Goal: Transaction & Acquisition: Purchase product/service

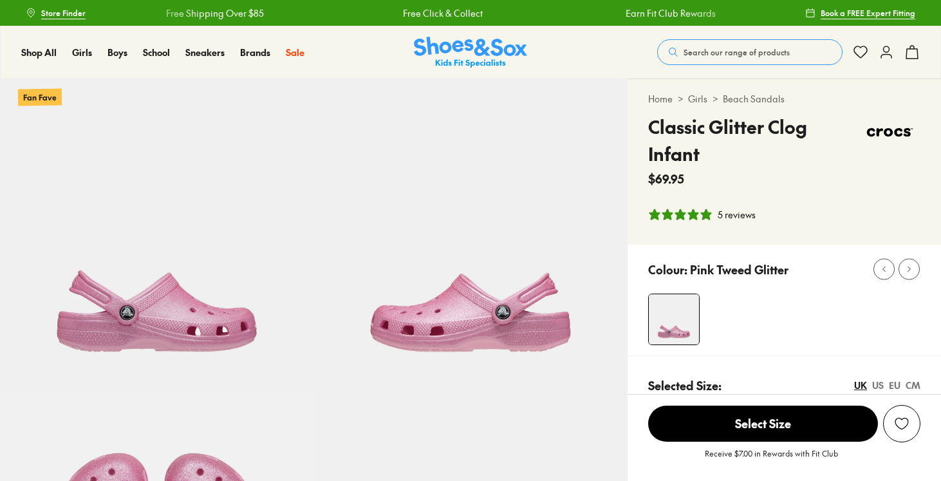
select select "*"
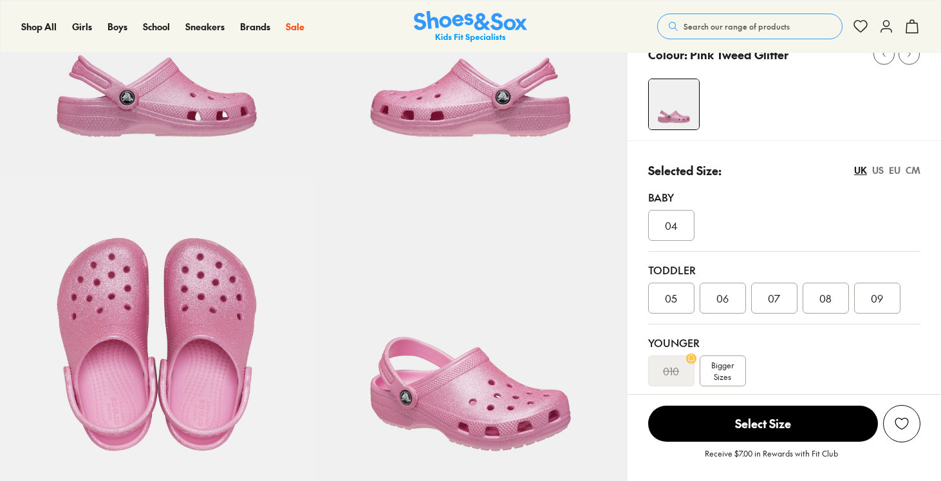
scroll to position [273, 0]
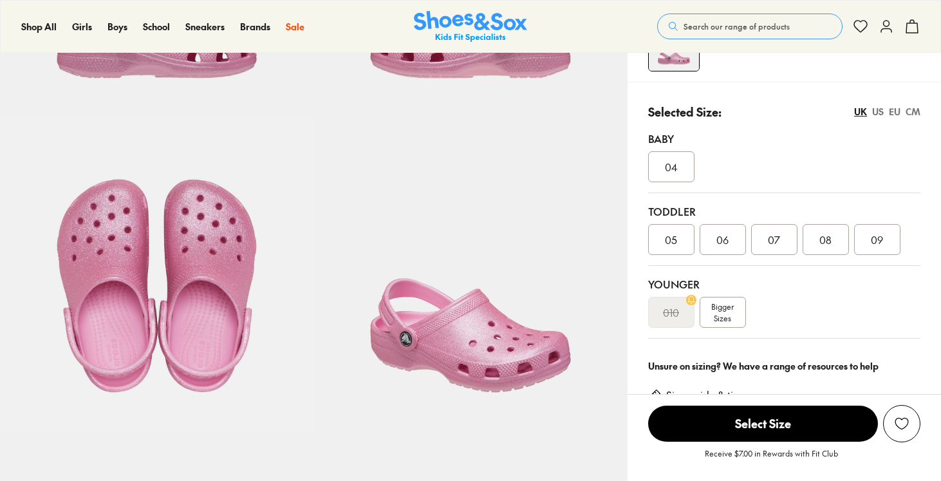
click at [717, 312] on span "Bigger Sizes" at bounding box center [722, 311] width 23 height 23
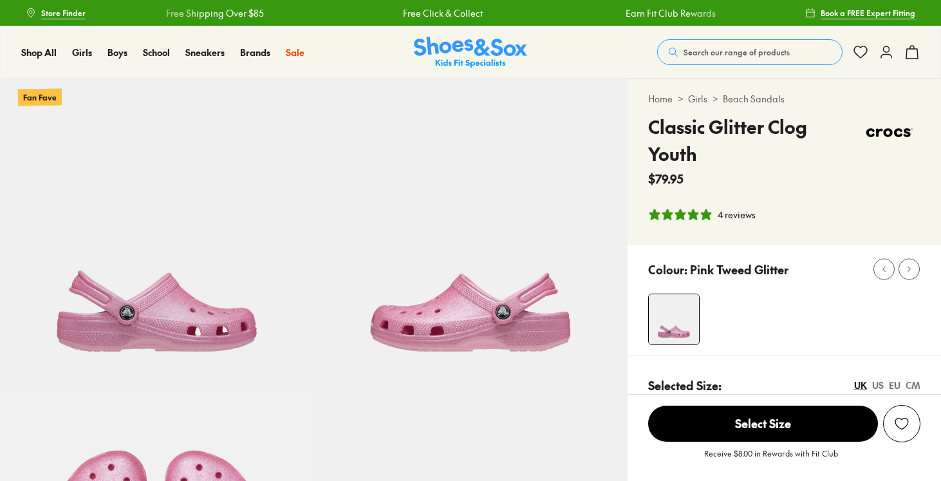
select select "*"
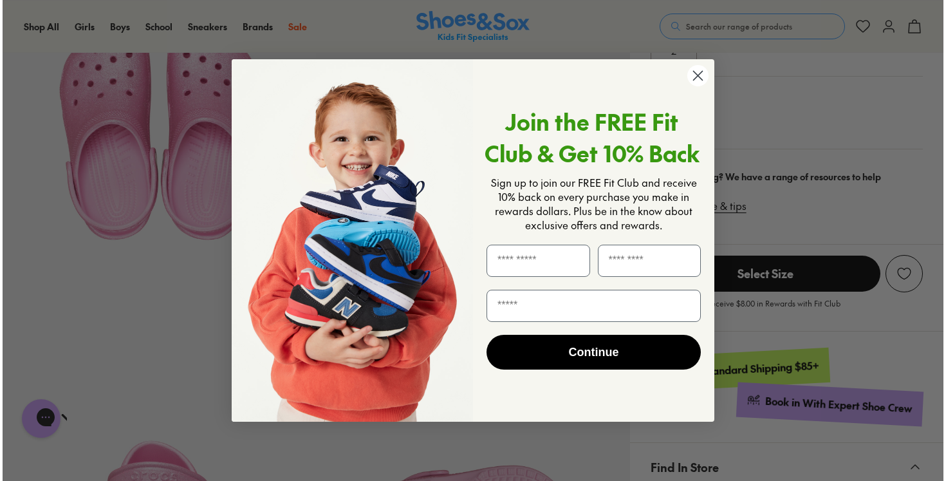
scroll to position [427, 0]
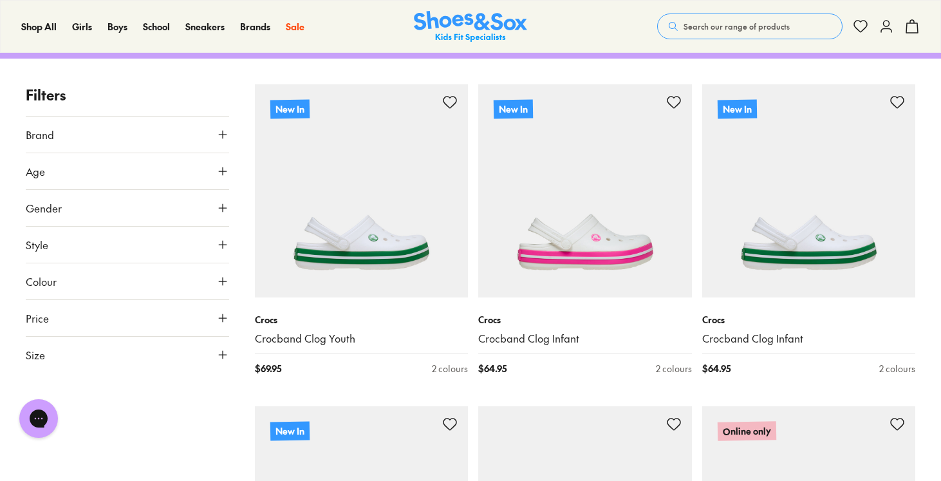
click at [204, 177] on button "Age" at bounding box center [127, 171] width 203 height 36
click at [69, 199] on p "( 33 )" at bounding box center [76, 202] width 15 height 14
click at [64, 205] on div "Youth ( 33 )" at bounding box center [77, 201] width 102 height 15
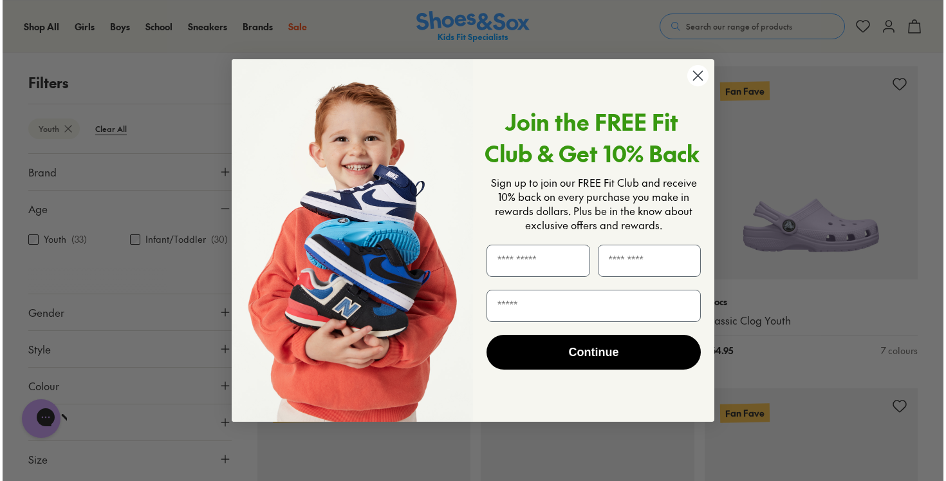
scroll to position [1849, 0]
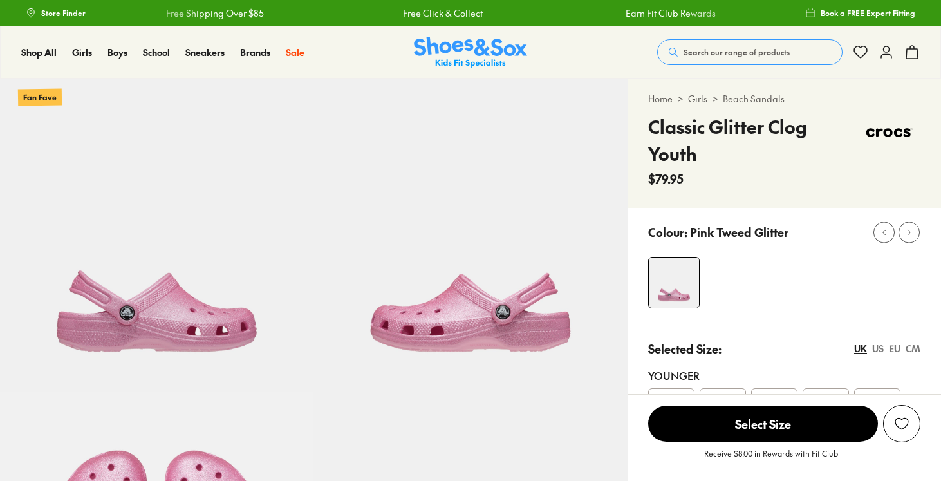
select select "*"
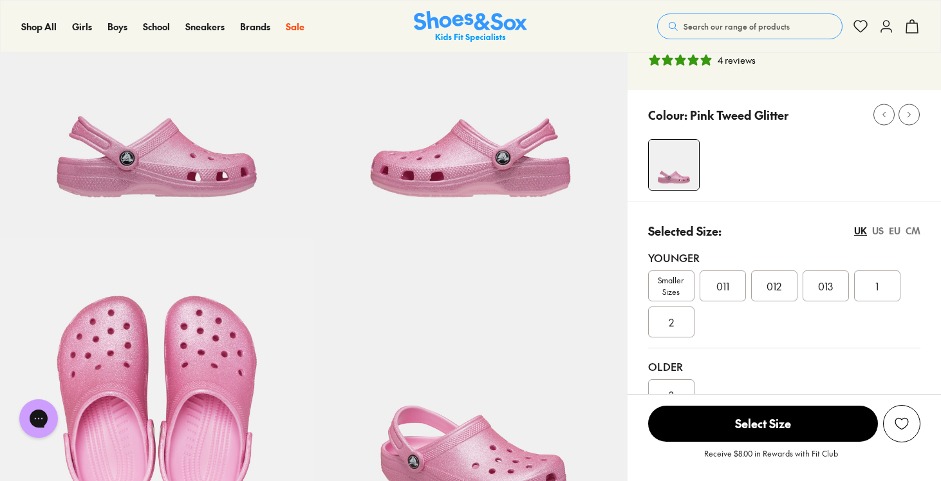
click at [891, 224] on div "EU" at bounding box center [895, 231] width 12 height 14
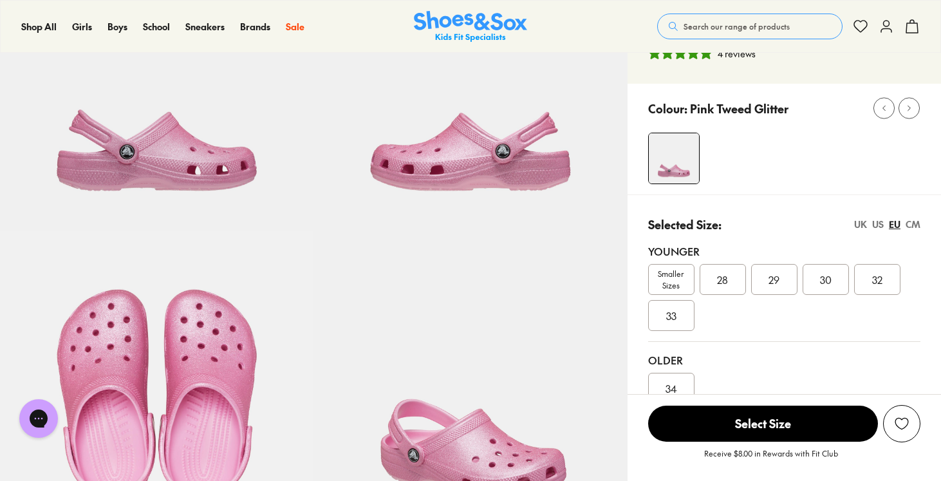
scroll to position [132, 0]
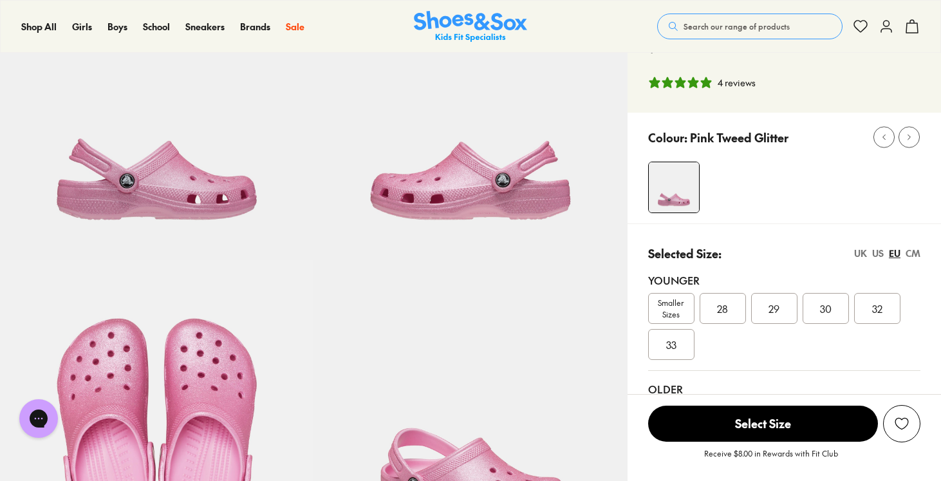
click at [876, 246] on div "US" at bounding box center [878, 253] width 12 height 14
click at [861, 246] on div "UK" at bounding box center [860, 253] width 13 height 14
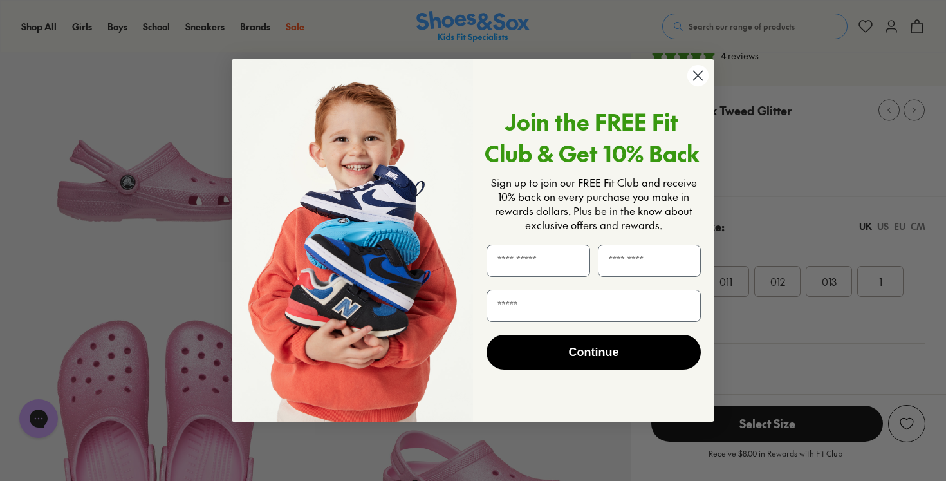
click at [705, 78] on circle "Close dialog" at bounding box center [697, 75] width 21 height 21
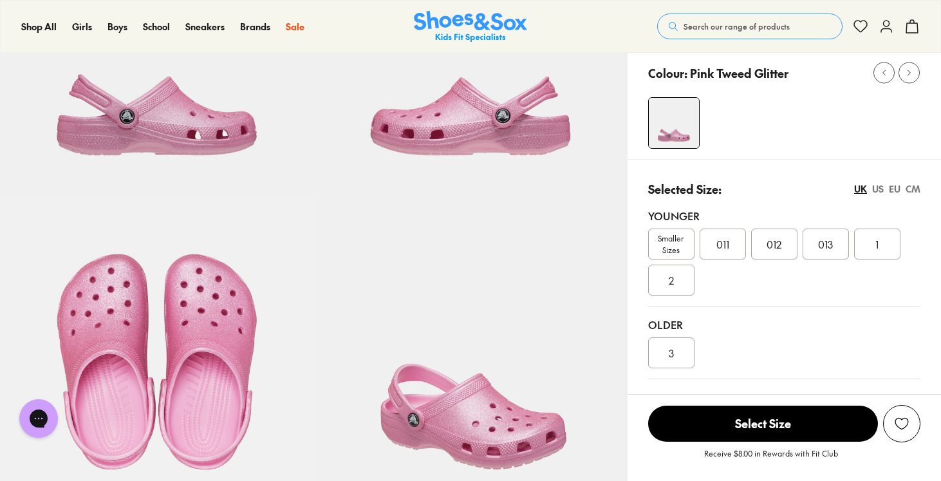
scroll to position [198, 0]
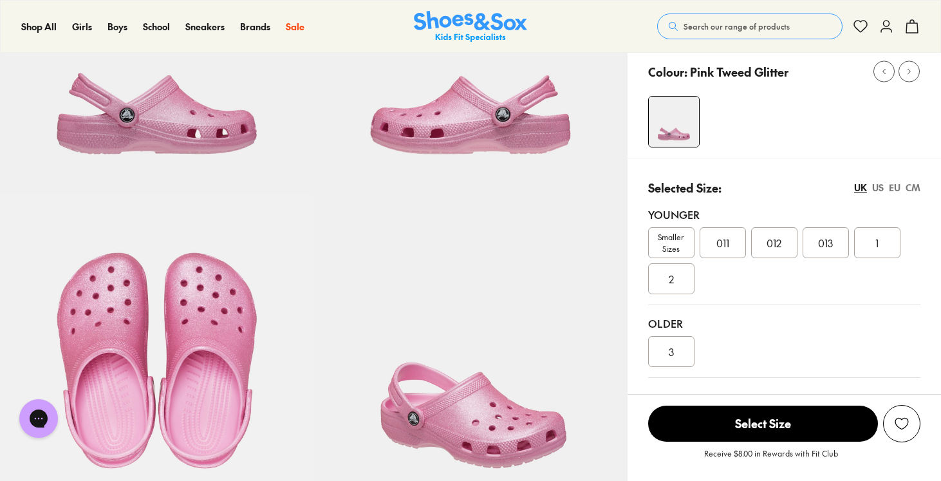
click at [880, 181] on div "US" at bounding box center [878, 188] width 12 height 14
click at [892, 181] on div "EU" at bounding box center [895, 188] width 12 height 14
click at [919, 181] on div "CM" at bounding box center [912, 188] width 15 height 14
click at [901, 181] on div "UK US EU CM" at bounding box center [887, 188] width 66 height 14
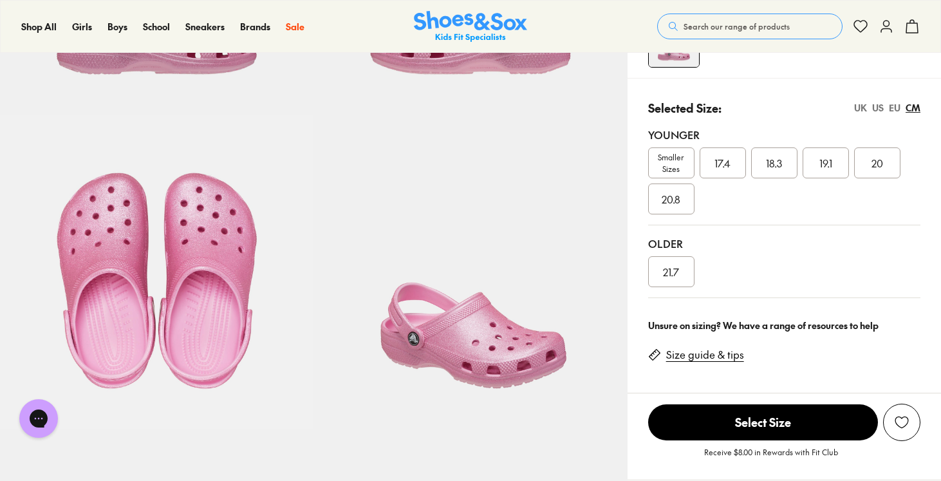
scroll to position [183, 0]
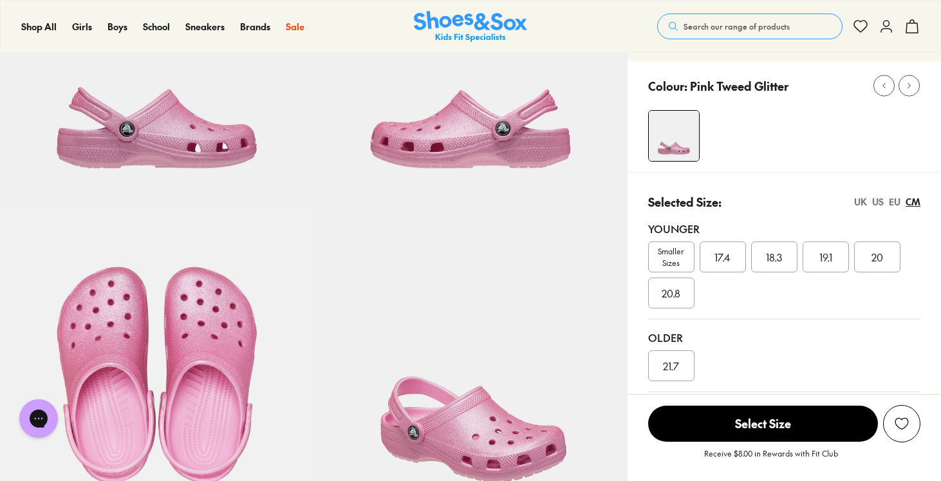
click at [892, 195] on div "EU" at bounding box center [895, 202] width 12 height 14
click at [882, 195] on div "US" at bounding box center [878, 202] width 12 height 14
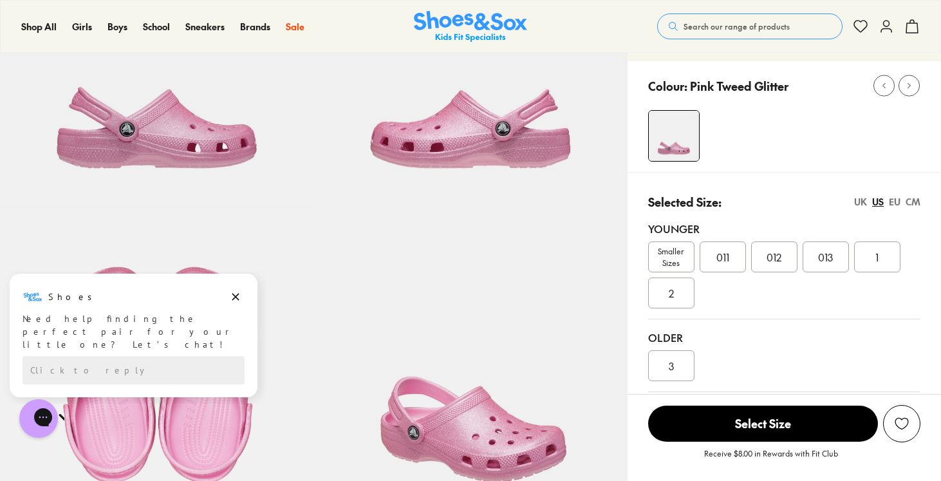
click at [861, 195] on div "UK" at bounding box center [860, 202] width 13 height 14
click at [876, 195] on div "US" at bounding box center [878, 202] width 12 height 14
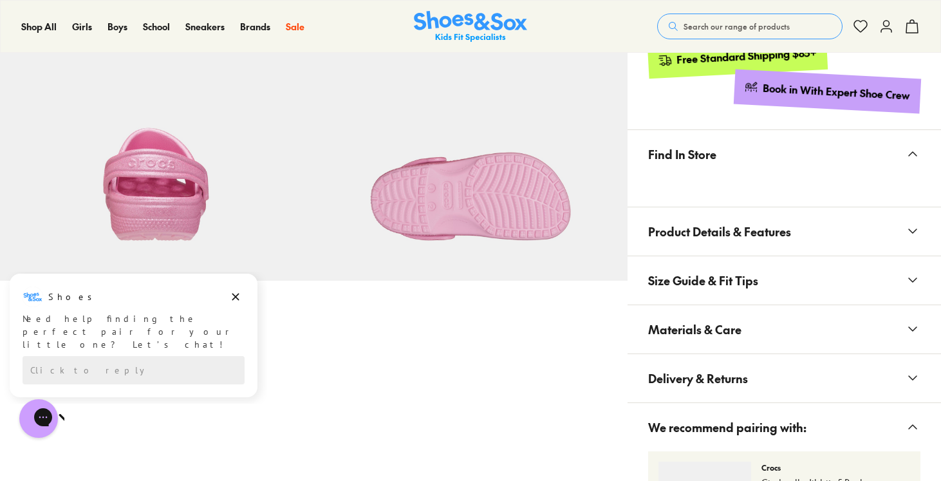
scroll to position [1044, 0]
